Goal: Information Seeking & Learning: Check status

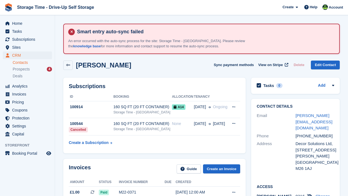
scroll to position [44, 0]
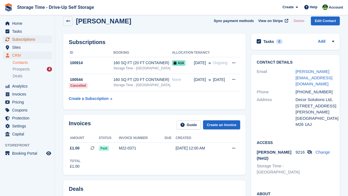
click at [26, 40] on span "Subscriptions" at bounding box center [28, 40] width 33 height 8
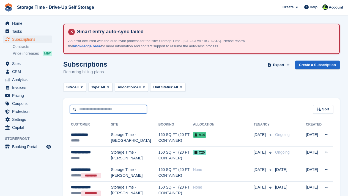
click at [91, 107] on input "text" at bounding box center [108, 109] width 77 height 9
type input "******"
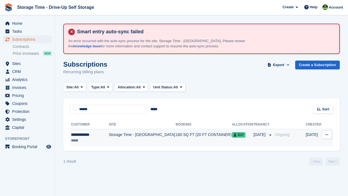
click at [121, 133] on td "Storage Time - [GEOGRAPHIC_DATA]" at bounding box center [142, 137] width 67 height 17
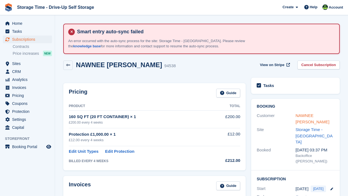
click at [308, 115] on link "NAWNEE MACKIN" at bounding box center [313, 118] width 34 height 11
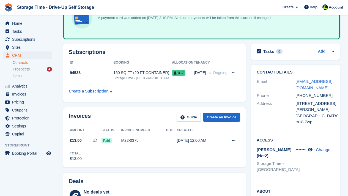
scroll to position [88, 0]
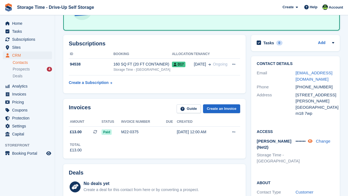
click at [313, 140] on icon at bounding box center [310, 141] width 5 height 4
